Goal: Task Accomplishment & Management: Complete application form

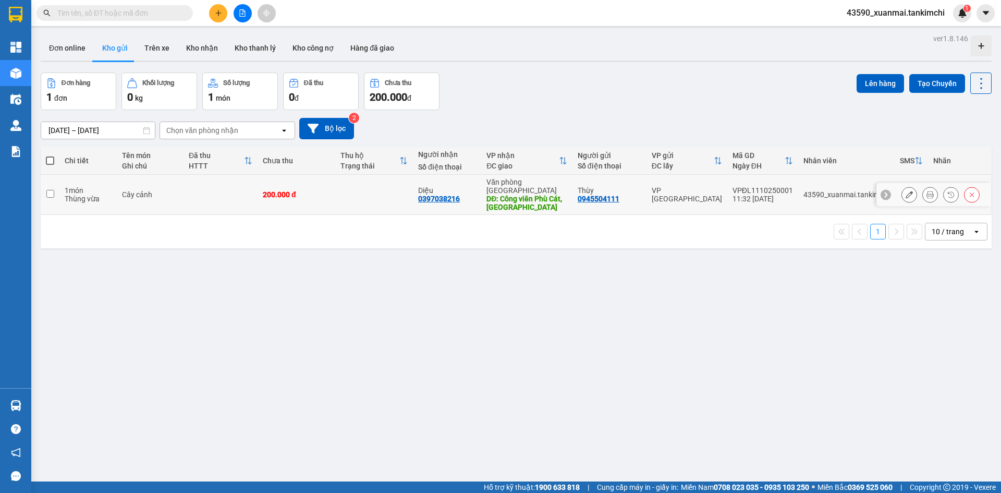
click at [906, 193] on icon at bounding box center [909, 194] width 7 height 7
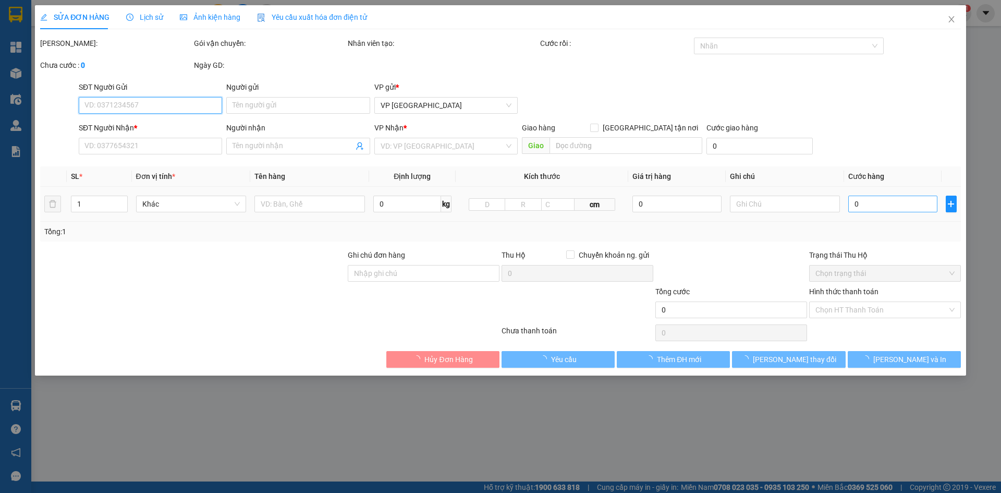
type input "0945504111"
type input "Thùy"
type input "0397038216"
type input "Diệu"
type input "Công viên Phù Cát, [GEOGRAPHIC_DATA]"
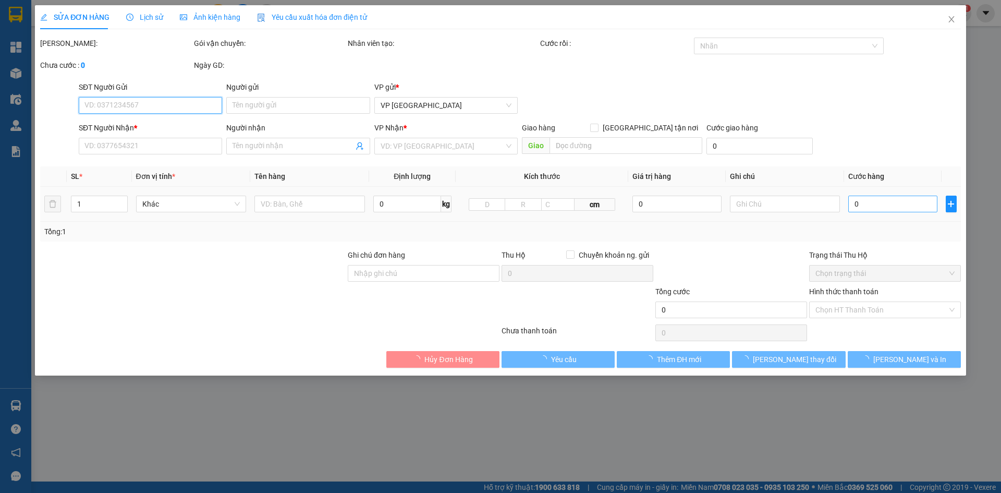
type input "200.000"
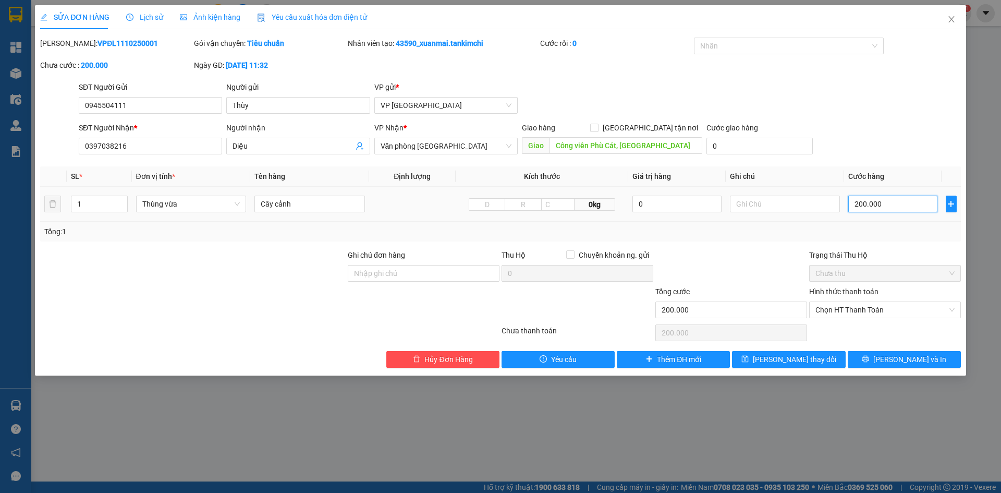
click at [864, 203] on input "200.000" at bounding box center [892, 204] width 89 height 17
type input "20.000"
type input "250.000"
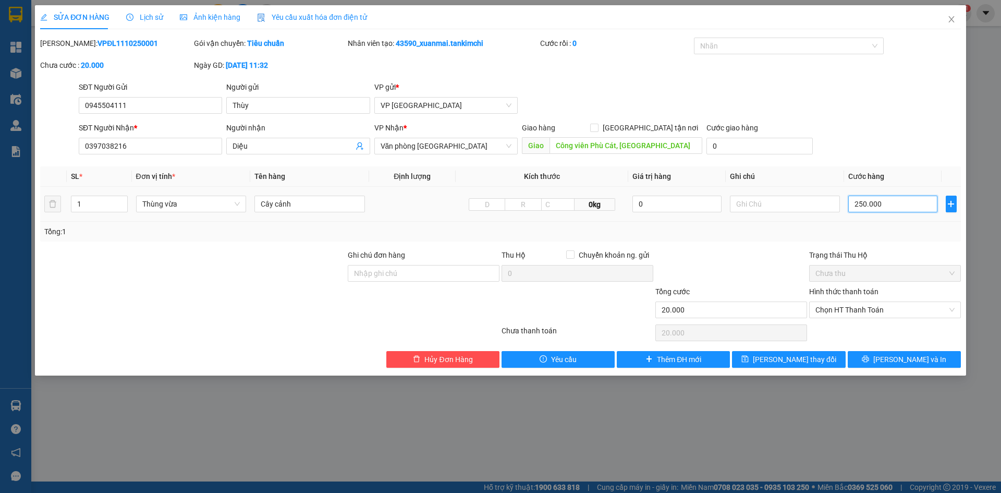
type input "250.000"
click at [908, 364] on span "[PERSON_NAME] và In" at bounding box center [910, 359] width 73 height 11
type input "250.000"
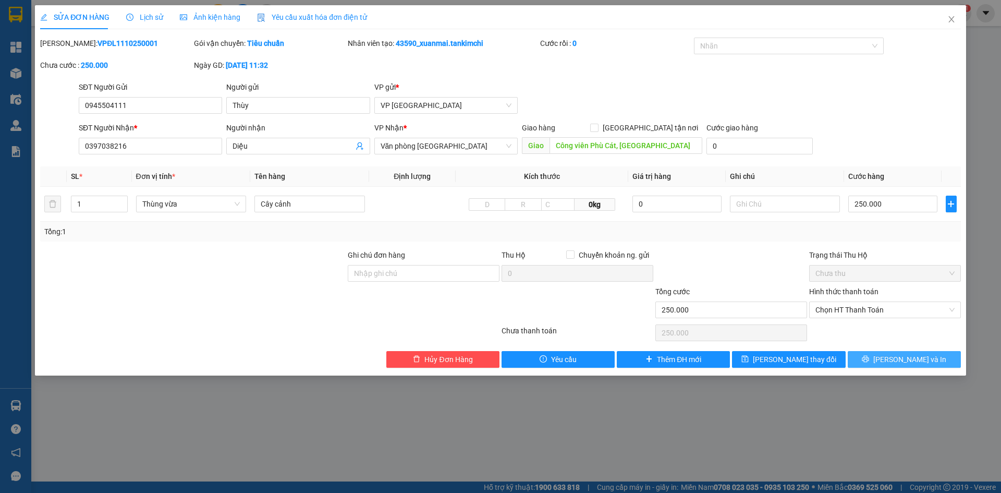
type input "250.000"
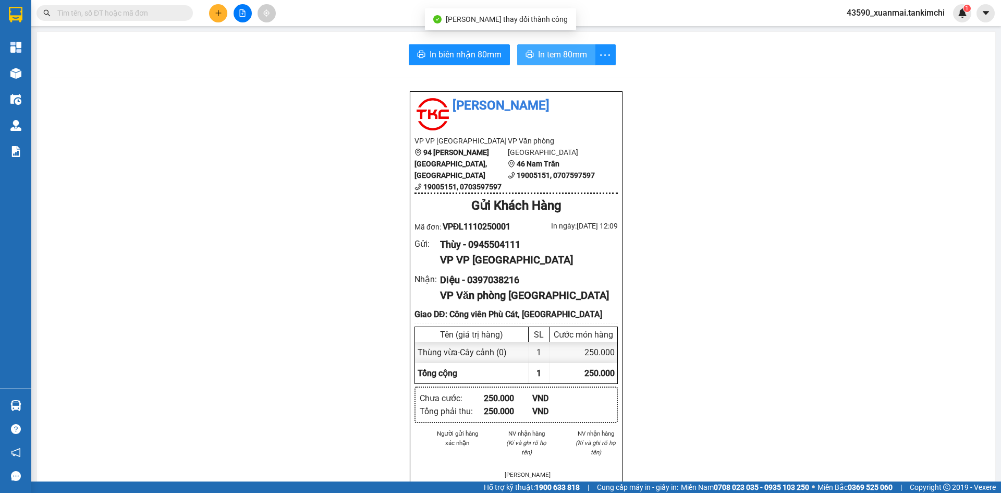
click at [573, 51] on span "In tem 80mm" at bounding box center [562, 54] width 49 height 13
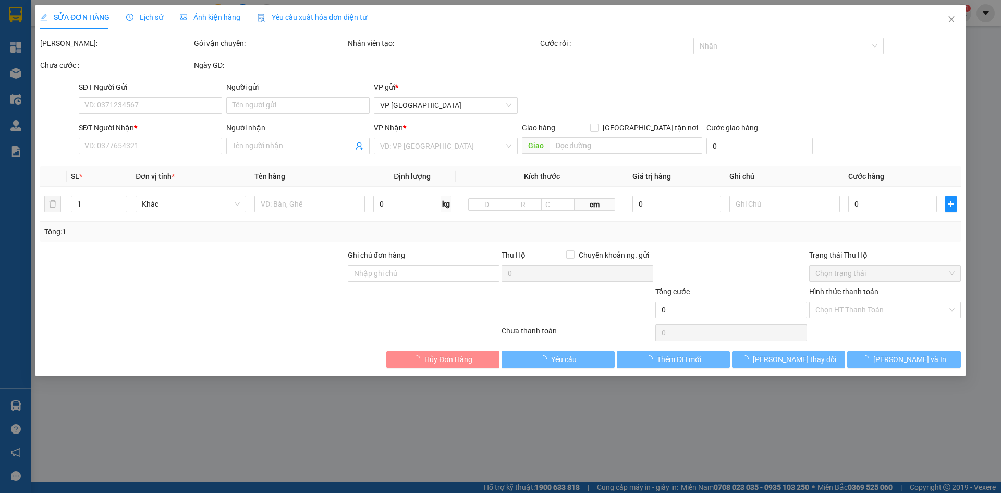
type input "0945504111"
type input "Thùy"
type input "0397038216"
type input "Diệu"
type input "Công viên Phù Cát, [GEOGRAPHIC_DATA]"
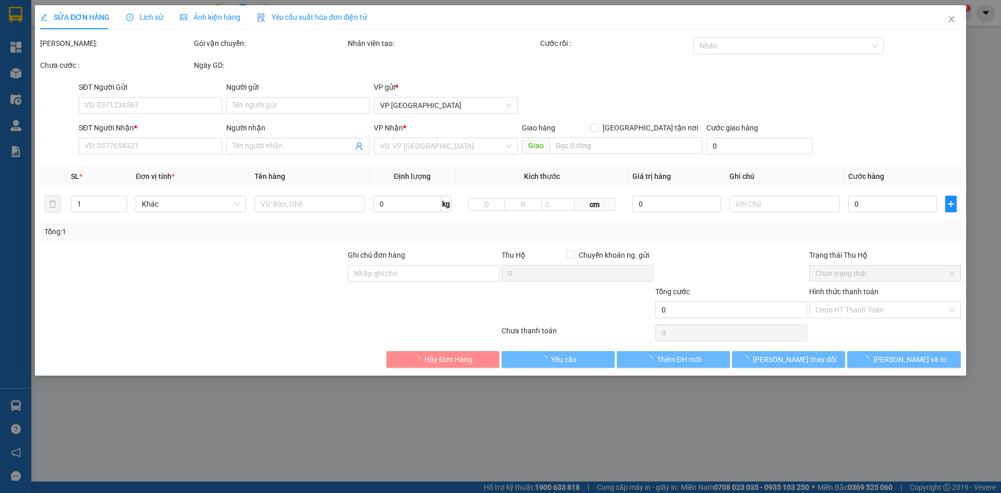
type input "250.000"
